Goal: Check status

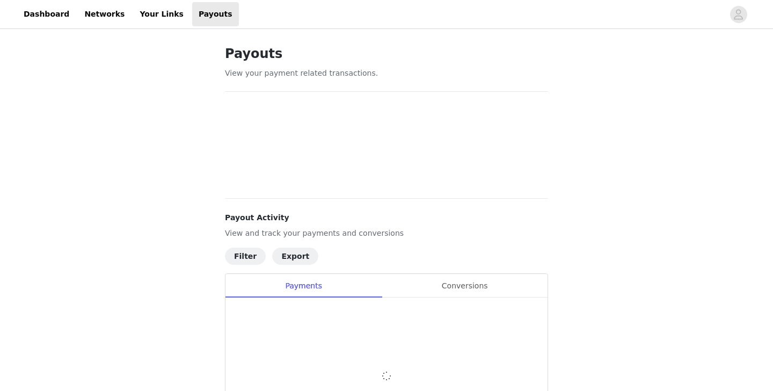
scroll to position [88, 0]
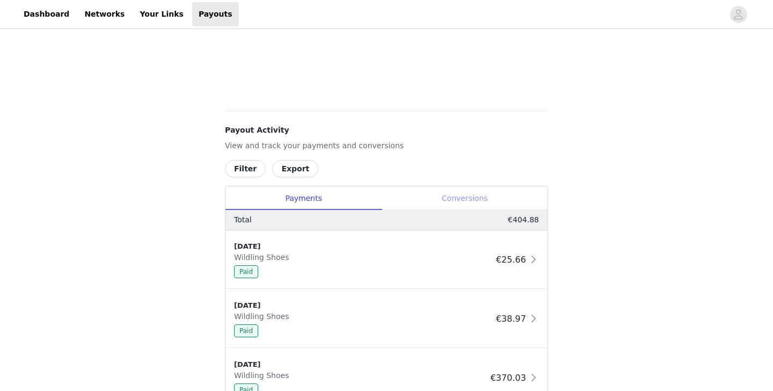
click at [471, 204] on div "Conversions" at bounding box center [465, 198] width 166 height 24
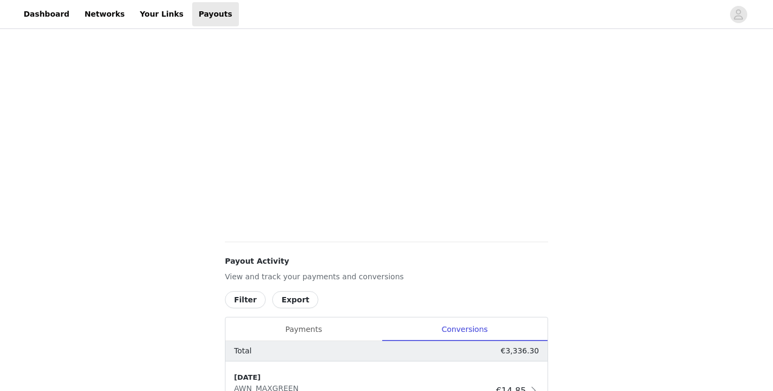
scroll to position [416, 0]
